Goal: Task Accomplishment & Management: Complete application form

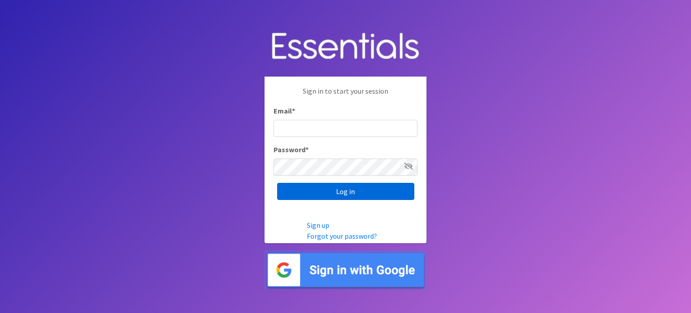
type input "[EMAIL_ADDRESS][DOMAIN_NAME]"
click at [350, 194] on input "Log in" at bounding box center [345, 191] width 137 height 17
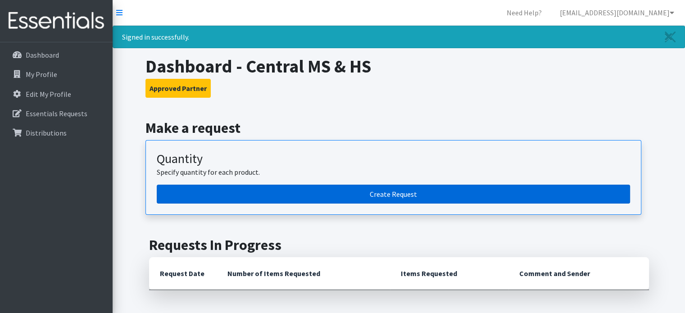
click at [419, 187] on link "Create Request" at bounding box center [393, 194] width 473 height 19
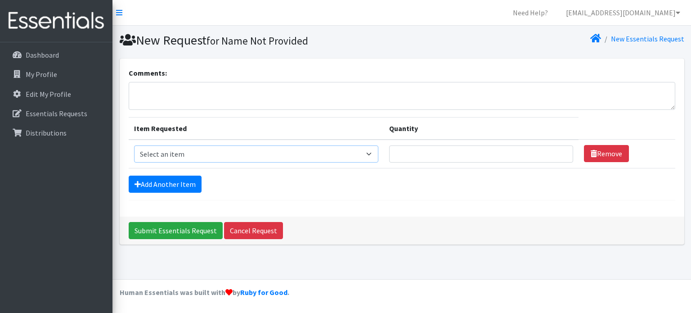
click at [206, 155] on select "Select an item Liners (Pack of 100) Makeup Bag (25) Pads 1 (Pack of 25) Pads 2 …" at bounding box center [256, 153] width 245 height 17
select select "13447"
click at [134, 145] on select "Select an item Liners (Pack of 100) Makeup Bag (25) Pads 1 (Pack of 25) Pads 2 …" at bounding box center [256, 153] width 245 height 17
click at [150, 182] on link "Add Another Item" at bounding box center [165, 184] width 73 height 17
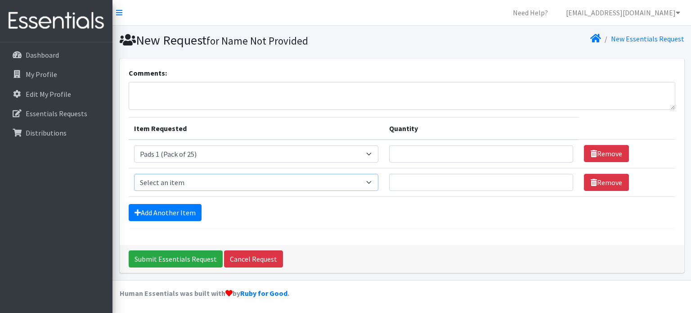
click at [219, 181] on select "Select an item Liners (Pack of 100) Makeup Bag (25) Pads 1 (Pack of 25) Pads 2 …" at bounding box center [256, 182] width 245 height 17
select select "13532"
click at [134, 174] on select "Select an item Liners (Pack of 100) Makeup Bag (25) Pads 1 (Pack of 25) Pads 2 …" at bounding box center [256, 182] width 245 height 17
click at [166, 217] on link "Add Another Item" at bounding box center [165, 212] width 73 height 17
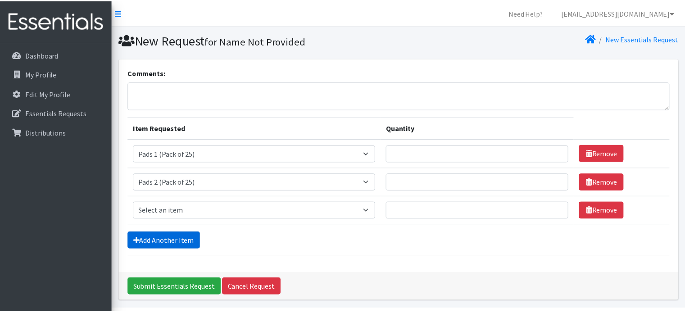
scroll to position [27, 0]
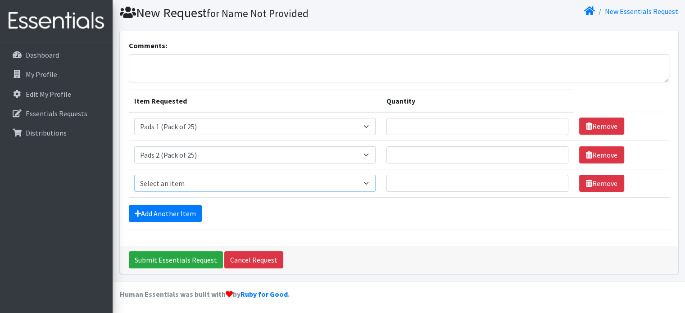
click at [181, 175] on select "Select an item Liners (Pack of 100) Makeup Bag (25) Pads 1 (Pack of 25) Pads 2 …" at bounding box center [255, 183] width 242 height 17
select select "13533"
click at [134, 175] on select "Select an item Liners (Pack of 100) Makeup Bag (25) Pads 1 (Pack of 25) Pads 2 …" at bounding box center [255, 183] width 242 height 17
click at [173, 212] on link "Add Another Item" at bounding box center [165, 213] width 73 height 17
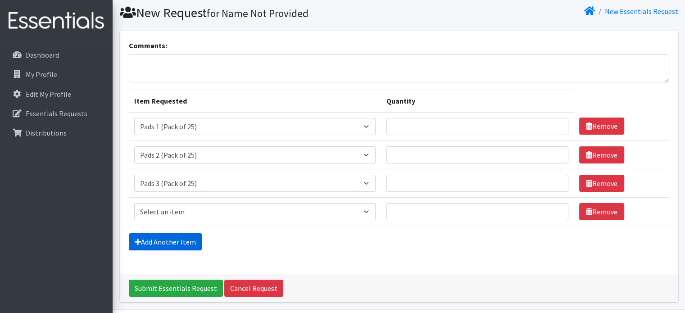
scroll to position [56, 0]
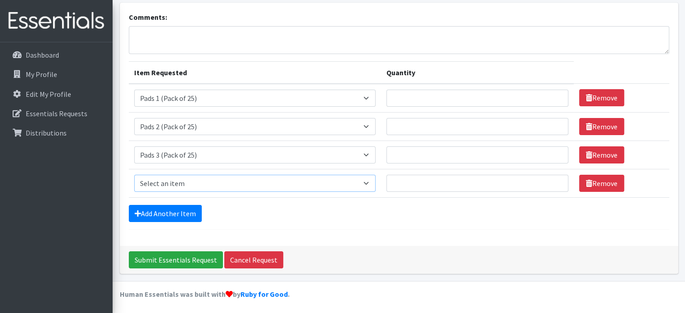
click at [167, 180] on select "Select an item Liners (Pack of 100) Makeup Bag (25) Pads 1 (Pack of 25) Pads 2 …" at bounding box center [255, 183] width 242 height 17
select select "13534"
click at [134, 175] on select "Select an item Liners (Pack of 100) Makeup Bag (25) Pads 1 (Pack of 25) Pads 2 …" at bounding box center [255, 183] width 242 height 17
click at [176, 208] on link "Add Another Item" at bounding box center [165, 213] width 73 height 17
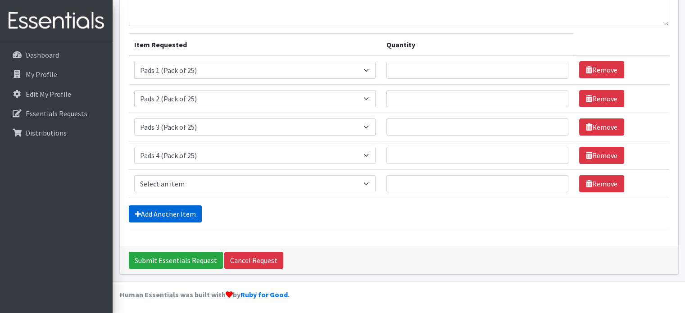
scroll to position [84, 0]
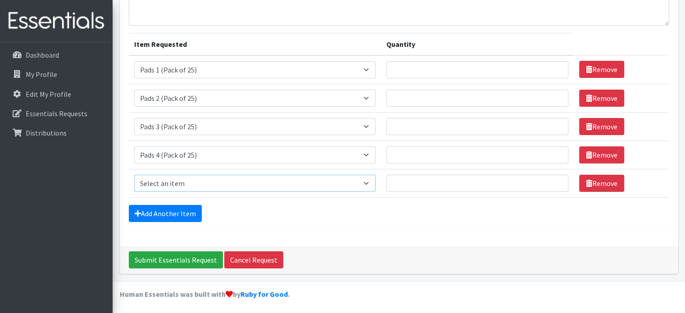
click at [177, 176] on select "Select an item Liners (Pack of 100) Makeup Bag (25) Pads 1 (Pack of 25) Pads 2 …" at bounding box center [255, 183] width 242 height 17
select select "13535"
click at [134, 175] on select "Select an item Liners (Pack of 100) Makeup Bag (25) Pads 1 (Pack of 25) Pads 2 …" at bounding box center [255, 183] width 242 height 17
click at [182, 130] on select "Select an item Liners (Pack of 100) Makeup Bag (25) Pads 1 (Pack of 25) Pads 2 …" at bounding box center [255, 126] width 242 height 17
click at [124, 165] on div "Comments: Item Requested Quantity Item Requested Select an item Liners (Pack of…" at bounding box center [399, 109] width 558 height 271
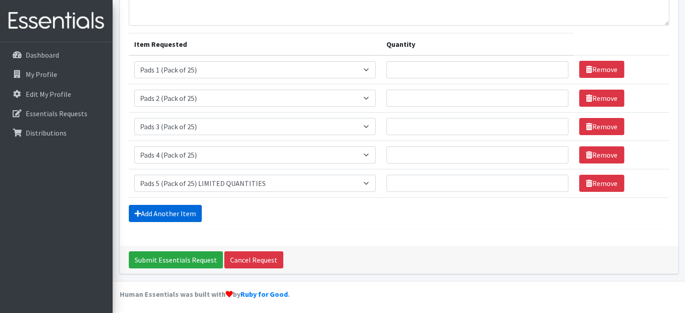
click at [151, 209] on link "Add Another Item" at bounding box center [165, 213] width 73 height 17
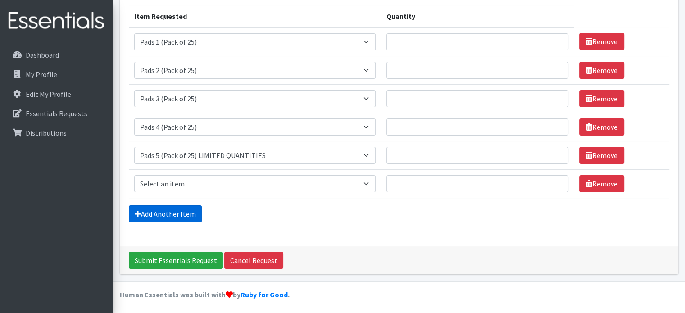
scroll to position [113, 0]
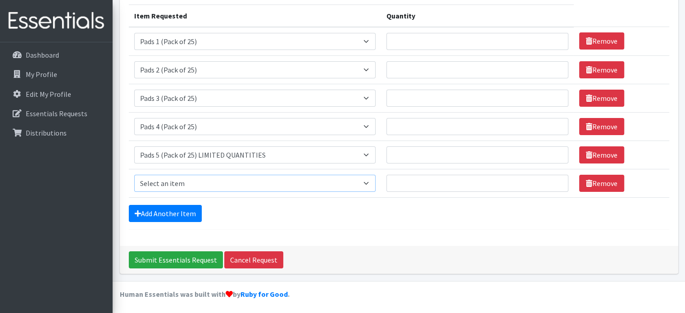
click at [164, 181] on select "Select an item Liners (Pack of 100) Makeup Bag (25) Pads 1 (Pack of 25) Pads 2 …" at bounding box center [255, 183] width 242 height 17
select select "13531"
click at [134, 175] on select "Select an item Liners (Pack of 100) Makeup Bag (25) Pads 1 (Pack of 25) Pads 2 …" at bounding box center [255, 183] width 242 height 17
click at [467, 184] on input "Quantity" at bounding box center [477, 183] width 182 height 17
type input "2"
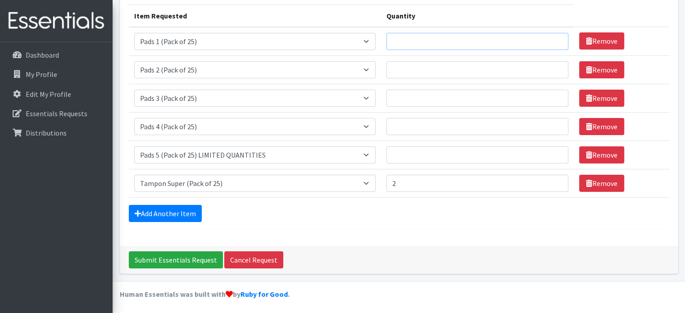
click at [450, 45] on input "Quantity" at bounding box center [477, 41] width 182 height 17
type input "2"
click at [441, 64] on input "Quantity" at bounding box center [477, 69] width 182 height 17
type input "22"
click at [426, 94] on input "Quantity" at bounding box center [477, 98] width 182 height 17
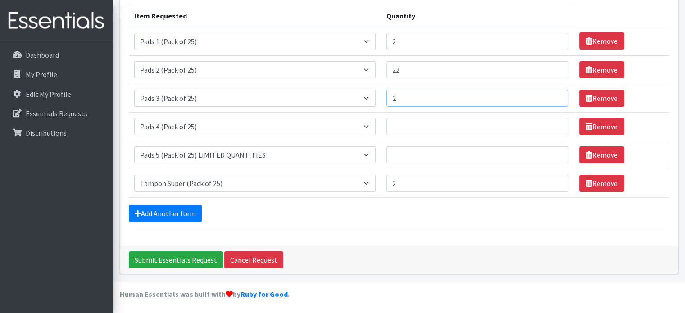
type input "2"
click at [426, 66] on input "22" at bounding box center [477, 69] width 182 height 17
type input "2"
click at [407, 123] on input "Quantity" at bounding box center [477, 126] width 182 height 17
type input "2"
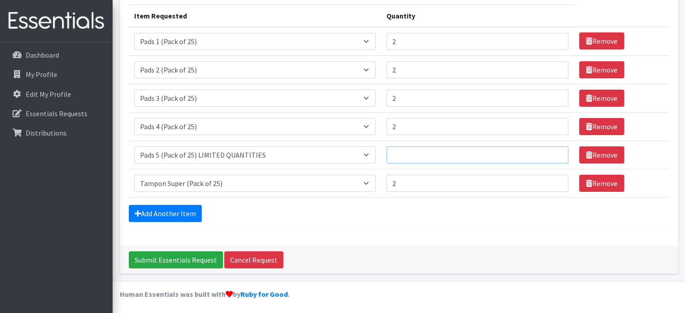
click at [405, 150] on input "Quantity" at bounding box center [477, 154] width 182 height 17
type input "2"
click at [429, 39] on input "2" at bounding box center [477, 41] width 182 height 17
click at [157, 211] on link "Add Another Item" at bounding box center [165, 213] width 73 height 17
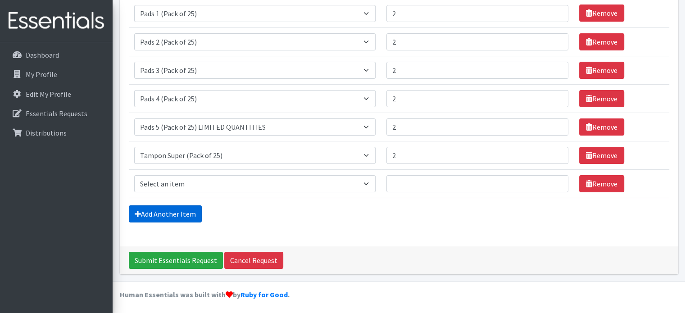
scroll to position [140, 0]
click at [171, 176] on select "Select an item Liners (Pack of 100) Makeup Bag (25) Pads 1 (Pack of 25) Pads 2 …" at bounding box center [255, 183] width 242 height 17
select select "13530"
click at [134, 175] on select "Select an item Liners (Pack of 100) Makeup Bag (25) Pads 1 (Pack of 25) Pads 2 …" at bounding box center [255, 183] width 242 height 17
click at [452, 185] on input "Quantity" at bounding box center [477, 183] width 182 height 17
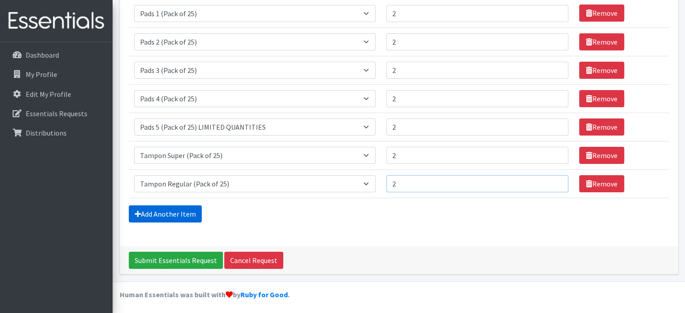
type input "2"
click at [187, 210] on link "Add Another Item" at bounding box center [165, 213] width 73 height 17
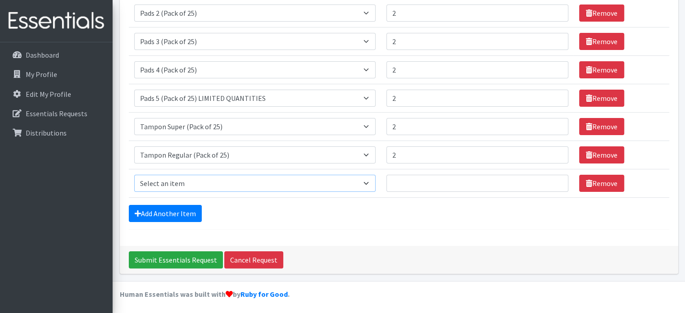
click at [239, 178] on select "Select an item Liners (Pack of 100) Makeup Bag (25) Pads 1 (Pack of 25) Pads 2 …" at bounding box center [255, 183] width 242 height 17
click at [330, 243] on div "Comments: Item Requested Quantity Item Requested Select an item Liners (Pack of…" at bounding box center [399, 67] width 558 height 356
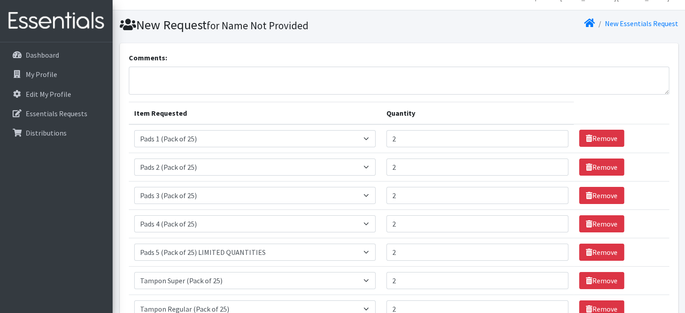
scroll to position [14, 0]
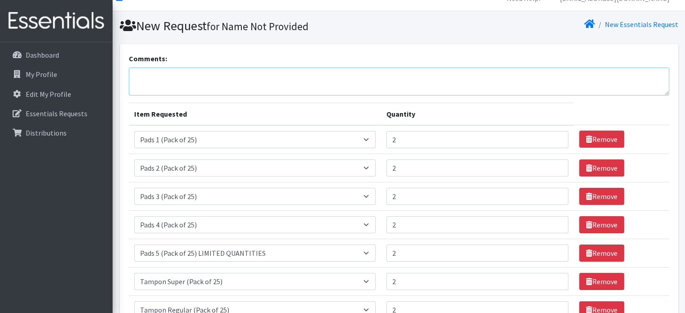
click at [304, 73] on textarea "Comments:" at bounding box center [399, 82] width 540 height 28
click at [267, 75] on textarea "Period panties, period cups if you have any availible." at bounding box center [399, 82] width 540 height 28
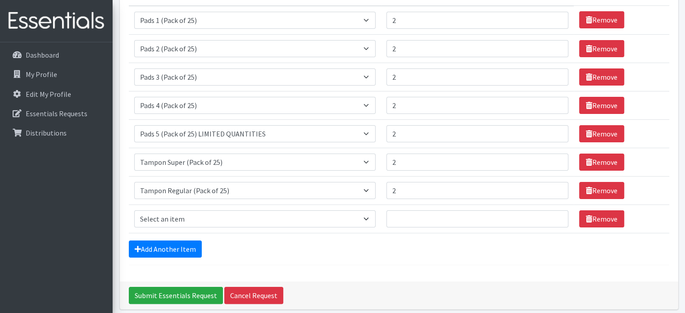
scroll to position [133, 0]
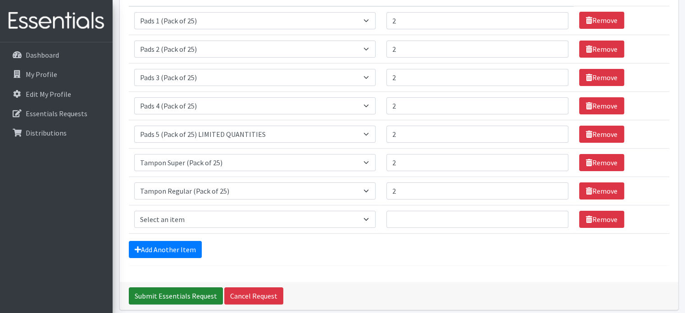
type textarea "Period panties, period cups if you have any available."
click at [171, 300] on input "Submit Essentials Request" at bounding box center [176, 295] width 94 height 17
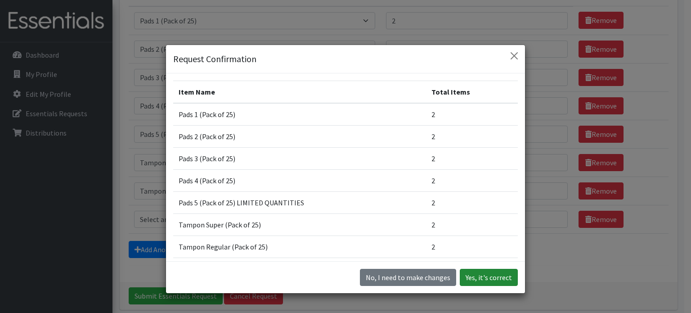
click at [495, 276] on button "Yes, it's correct" at bounding box center [489, 277] width 58 height 17
